Goal: Register for event/course

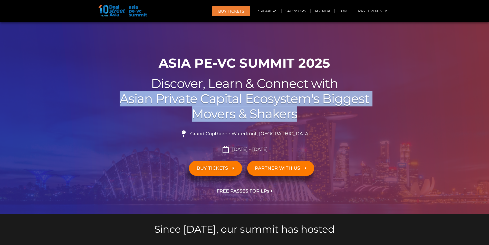
drag, startPoint x: 297, startPoint y: 116, endPoint x: 124, endPoint y: 97, distance: 174.5
click at [124, 97] on h2 "Discover, Learn & Connect with Asian Private Capital Ecosystem's Biggest Movers…" at bounding box center [244, 98] width 287 height 45
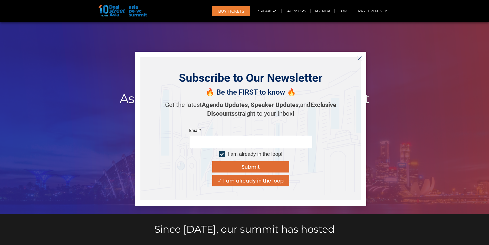
click at [106, 9] on img at bounding box center [122, 10] width 49 height 11
click at [119, 10] on img at bounding box center [122, 10] width 49 height 11
click at [139, 10] on img at bounding box center [122, 10] width 49 height 11
click at [361, 59] on icon "Close" at bounding box center [359, 58] width 5 height 5
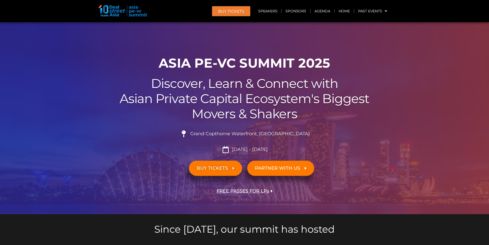
click at [138, 13] on img at bounding box center [122, 10] width 49 height 11
click at [119, 9] on img at bounding box center [122, 10] width 49 height 11
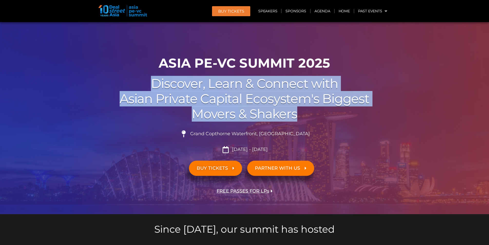
drag, startPoint x: 153, startPoint y: 82, endPoint x: 319, endPoint y: 119, distance: 169.9
click at [319, 119] on h2 "Discover, Learn & Connect with Asian Private Capital Ecosystem's Biggest Movers…" at bounding box center [244, 98] width 287 height 45
copy h2 "Discover, Learn & Connect with Asian Private Capital Ecosystem's Biggest Movers…"
click at [319, 119] on h2 "Discover, Learn & Connect with Asian Private Capital Ecosystem's Biggest Movers…" at bounding box center [244, 98] width 287 height 45
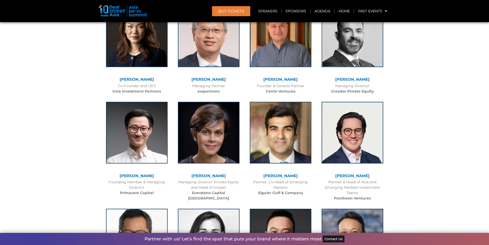
scroll to position [1437, 0]
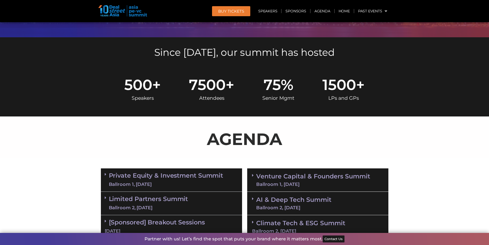
scroll to position [169, 0]
